Goal: Transaction & Acquisition: Purchase product/service

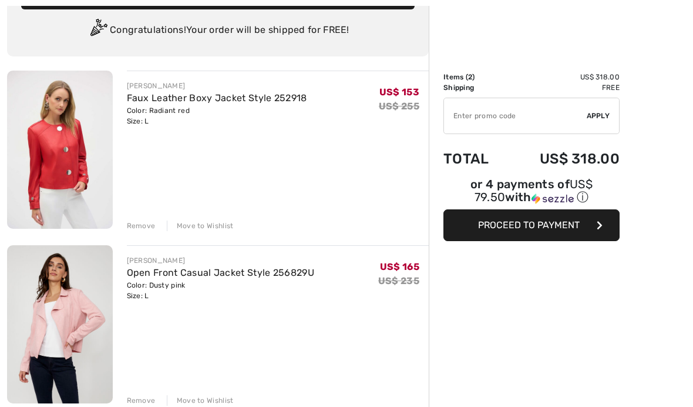
scroll to position [85, 0]
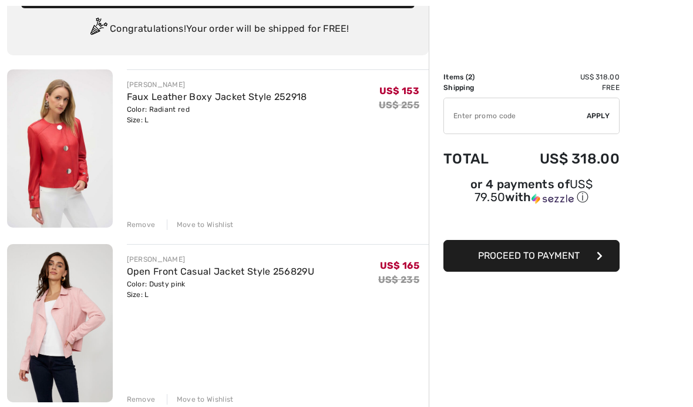
click at [154, 283] on div "Color: Dusty pink Size: L" at bounding box center [220, 288] width 187 height 21
click at [78, 298] on img at bounding box center [60, 323] width 106 height 158
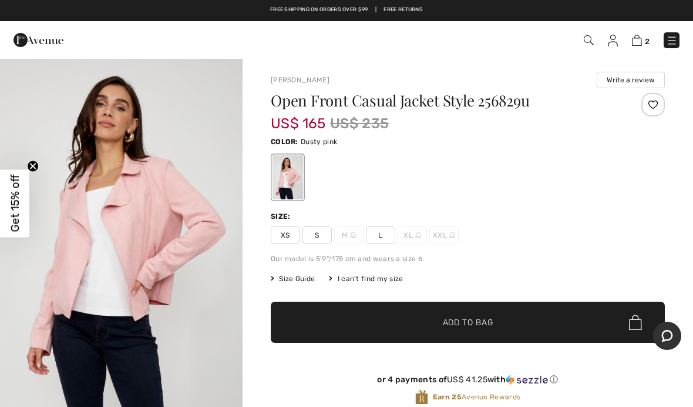
click at [629, 46] on span "2" at bounding box center [488, 40] width 381 height 16
click at [636, 42] on img at bounding box center [637, 40] width 10 height 11
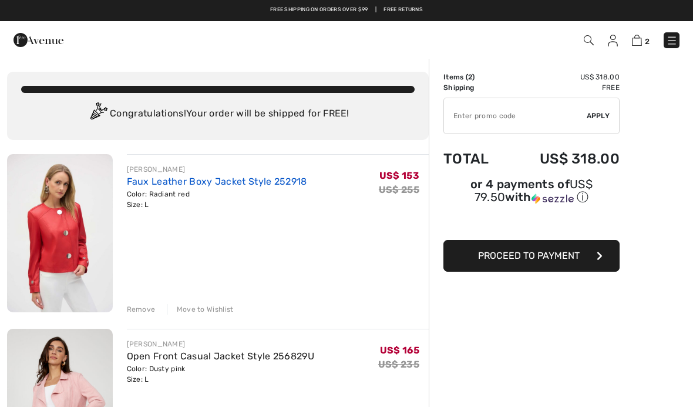
click at [207, 186] on link "Faux Leather Boxy Jacket Style 252918" at bounding box center [217, 181] width 180 height 11
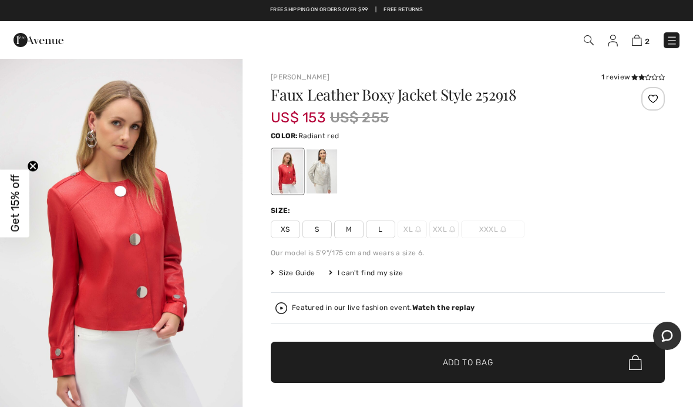
click at [624, 73] on div "1 review" at bounding box center [633, 77] width 63 height 11
click at [652, 74] on icon at bounding box center [654, 77] width 6 height 6
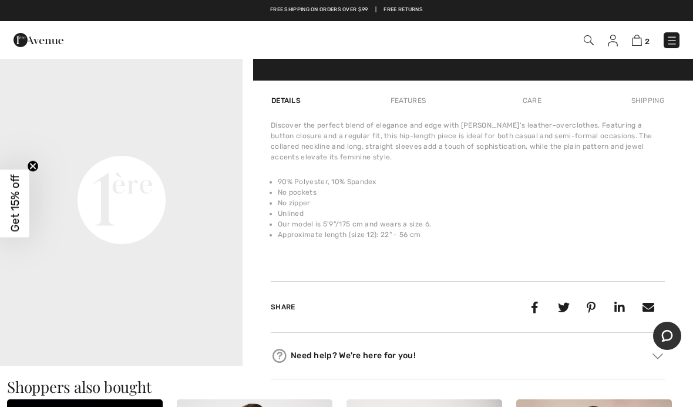
scroll to position [764, 0]
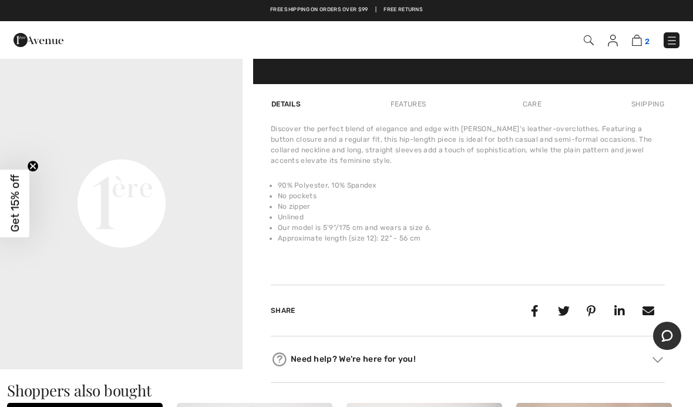
click at [642, 40] on img at bounding box center [637, 40] width 10 height 11
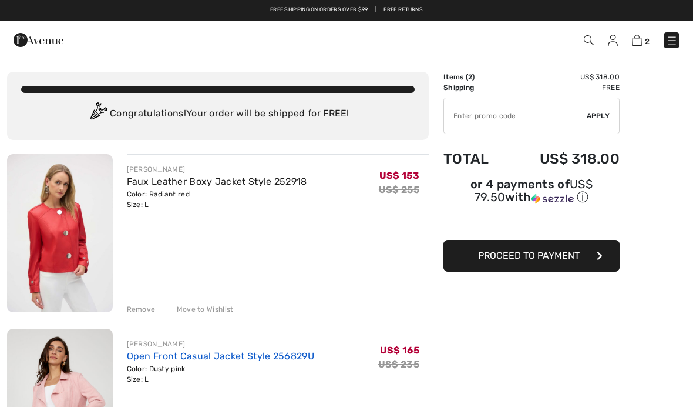
click at [164, 360] on link "Open Front Casual Jacket Style 256829U" at bounding box center [220, 355] width 187 height 11
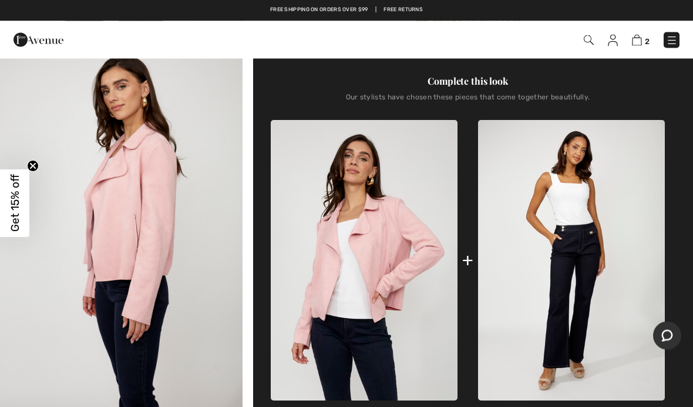
scroll to position [374, 0]
